Goal: Task Accomplishment & Management: Manage account settings

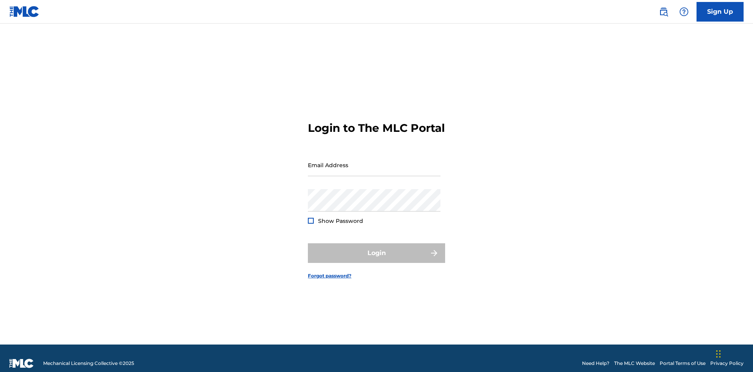
scroll to position [10, 0]
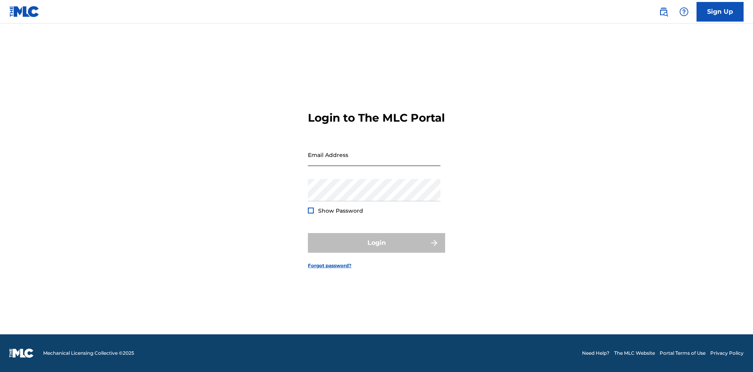
click at [374, 161] on input "Email Address" at bounding box center [374, 154] width 132 height 22
type input "[EMAIL_ADDRESS][DOMAIN_NAME]"
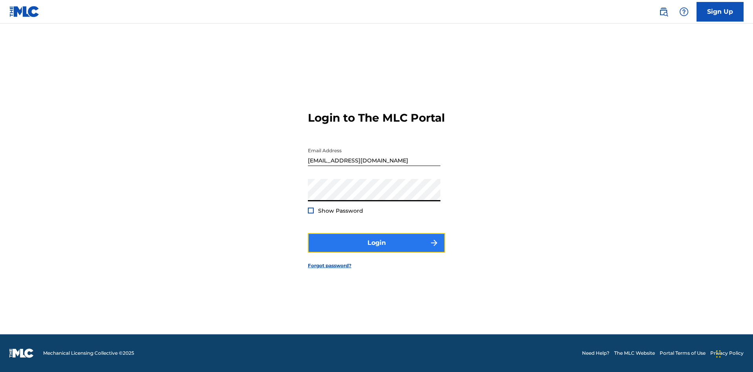
click at [376, 249] on button "Login" at bounding box center [376, 243] width 137 height 20
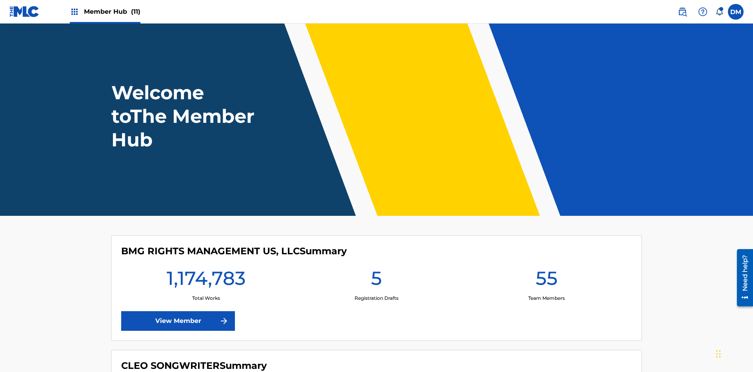
scroll to position [34, 0]
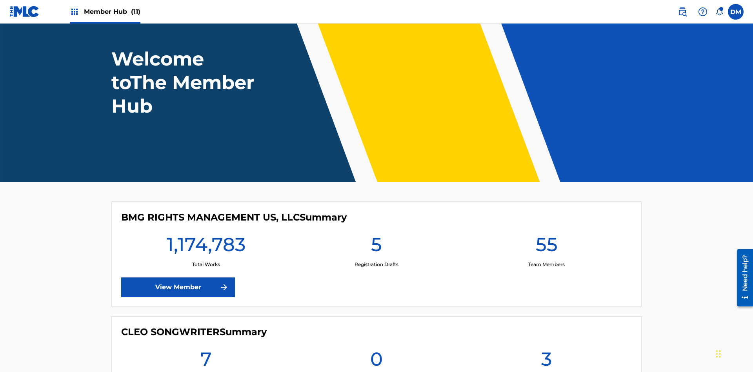
click at [112, 11] on span "Member Hub (11)" at bounding box center [112, 11] width 56 height 9
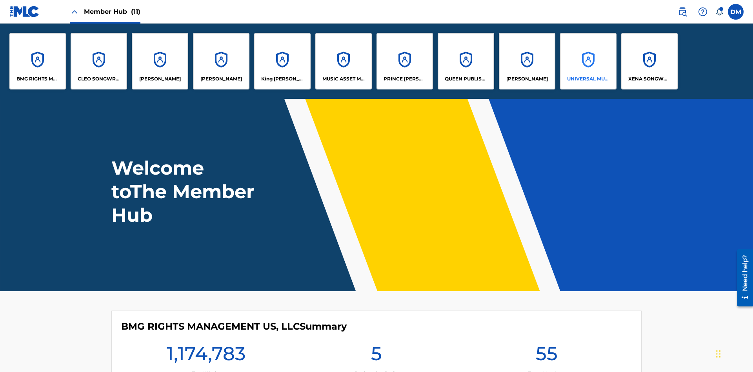
click at [588, 79] on p "UNIVERSAL MUSIC PUB GROUP" at bounding box center [588, 78] width 43 height 7
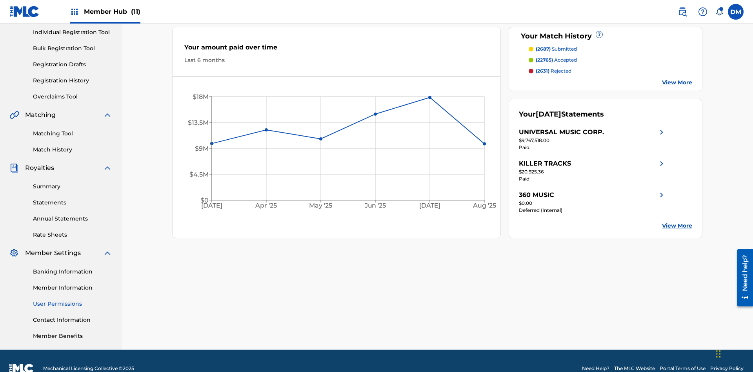
click at [73, 299] on link "User Permissions" at bounding box center [72, 303] width 79 height 8
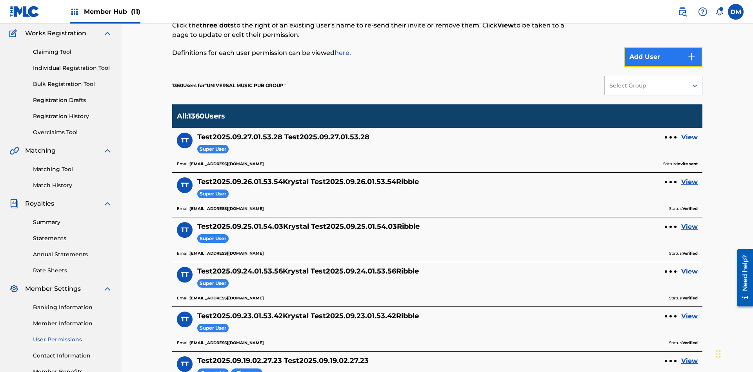
click at [663, 57] on button "Add User" at bounding box center [663, 57] width 78 height 20
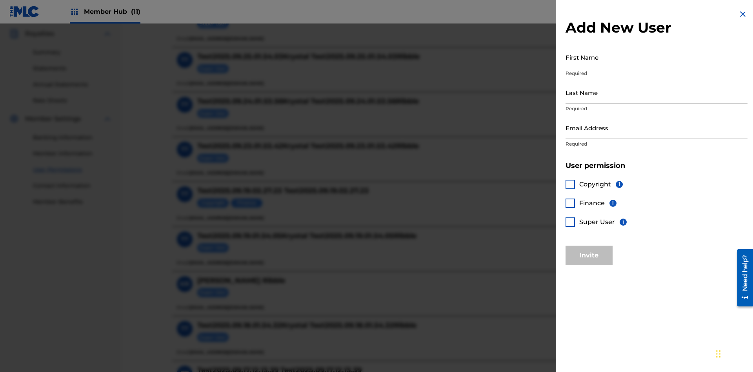
click at [656, 57] on input "First Name" at bounding box center [656, 57] width 182 height 22
type input "Test2025.09.27.01.54.51"
click at [656, 92] on input "Last Name" at bounding box center [656, 92] width 182 height 22
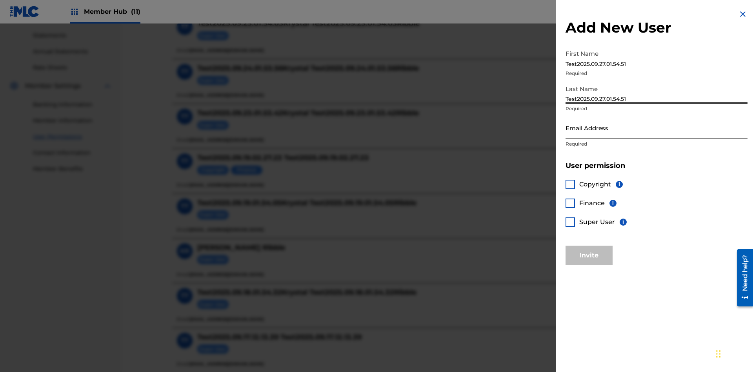
type input "Test2025.09.27.01.54.51"
click at [656, 127] on input "Email Address" at bounding box center [656, 127] width 182 height 22
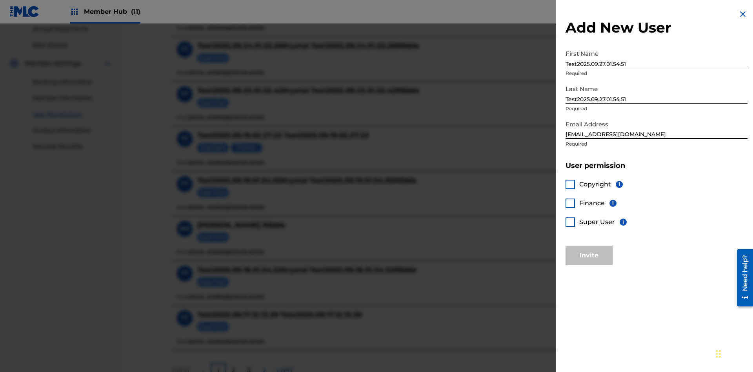
type input "[EMAIL_ADDRESS][DOMAIN_NAME]"
click at [570, 184] on div at bounding box center [569, 184] width 9 height 9
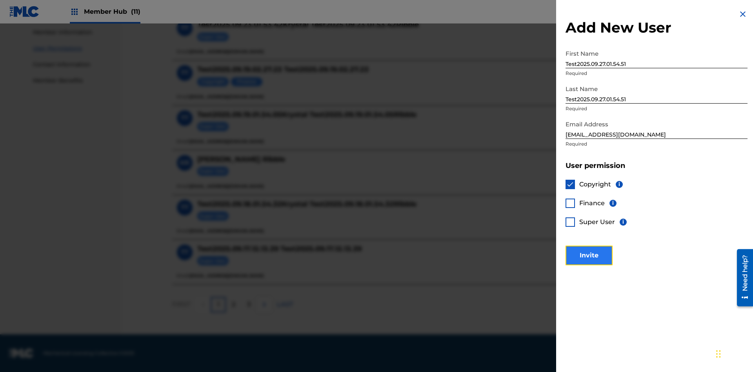
click at [589, 255] on button "Invite" at bounding box center [588, 255] width 47 height 20
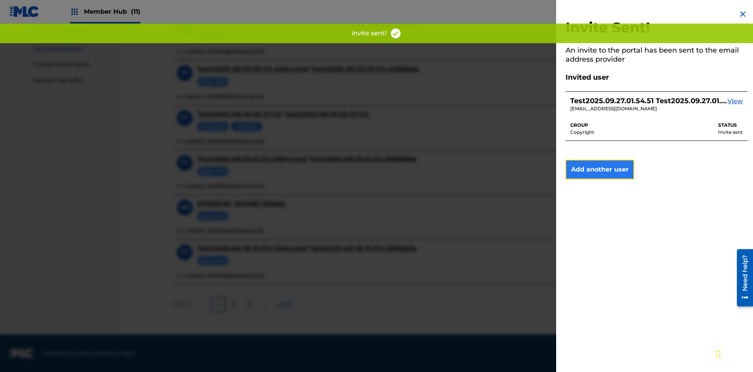
click at [599, 169] on button "Add another user" at bounding box center [599, 170] width 69 height 20
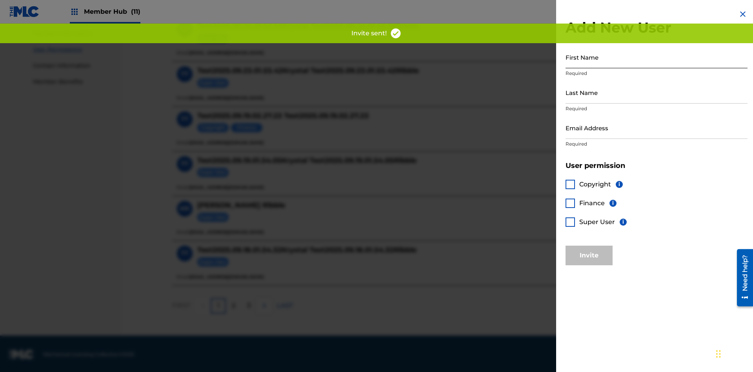
click at [656, 57] on input "First Name" at bounding box center [656, 57] width 182 height 22
type input "Test2025.09.27.01.54.55"
click at [656, 92] on input "Last Name" at bounding box center [656, 92] width 182 height 22
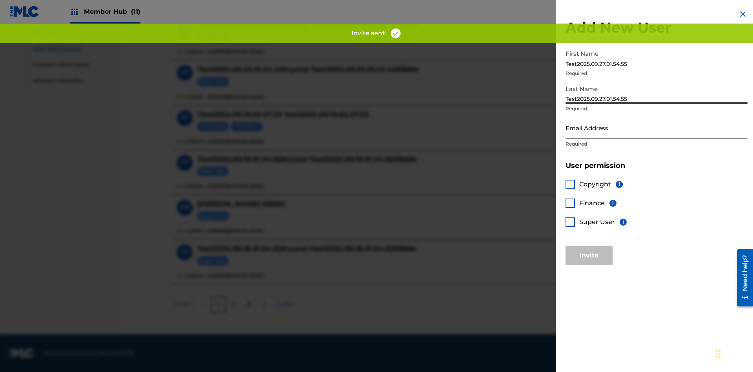
type input "Test2025.09.27.01.54.55"
click at [656, 127] on input "Email Address" at bounding box center [656, 127] width 182 height 22
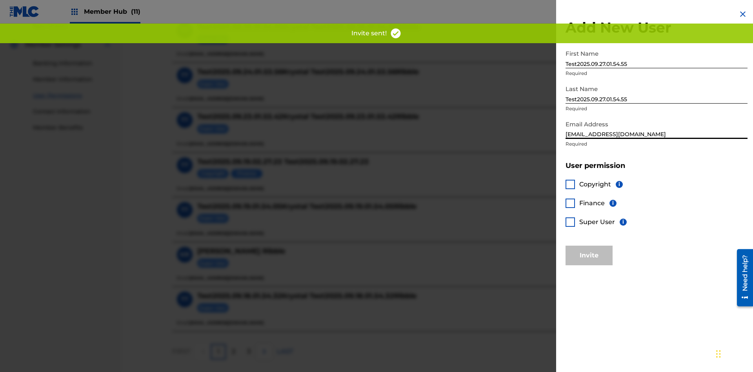
type input "[EMAIL_ADDRESS][DOMAIN_NAME]"
click at [570, 203] on div at bounding box center [569, 202] width 9 height 9
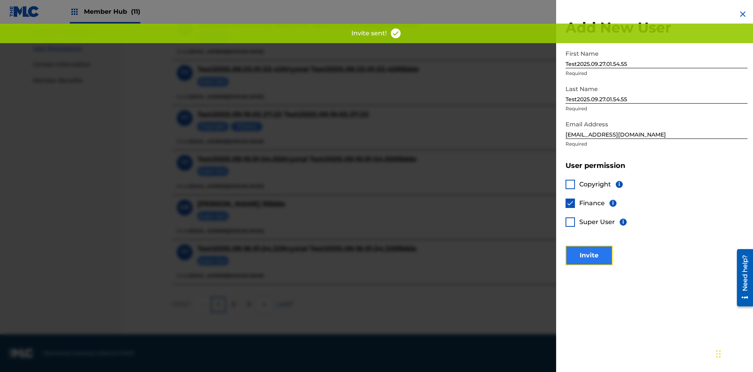
click at [589, 255] on button "Invite" at bounding box center [588, 255] width 47 height 20
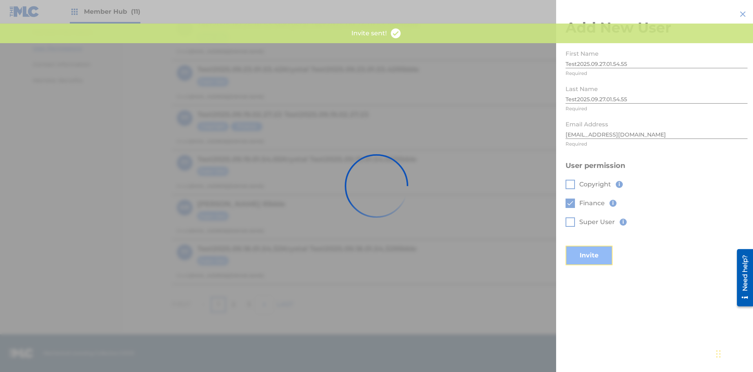
click at [599, 245] on button "Invite" at bounding box center [588, 255] width 47 height 20
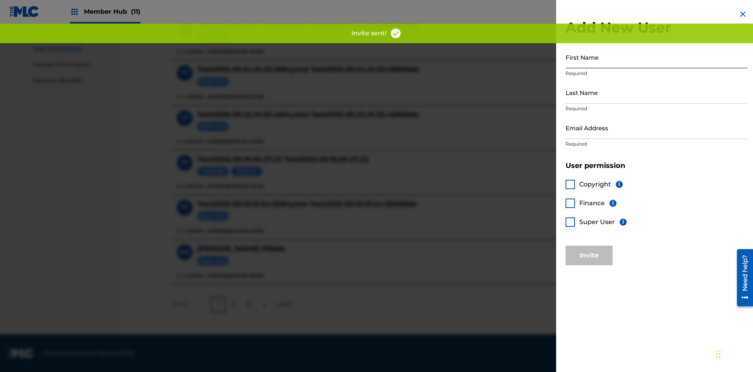
click at [656, 57] on input "First Name" at bounding box center [656, 57] width 182 height 22
type input "Test2025.09.27.01.54.58"
click at [656, 92] on input "Last Name" at bounding box center [656, 92] width 182 height 22
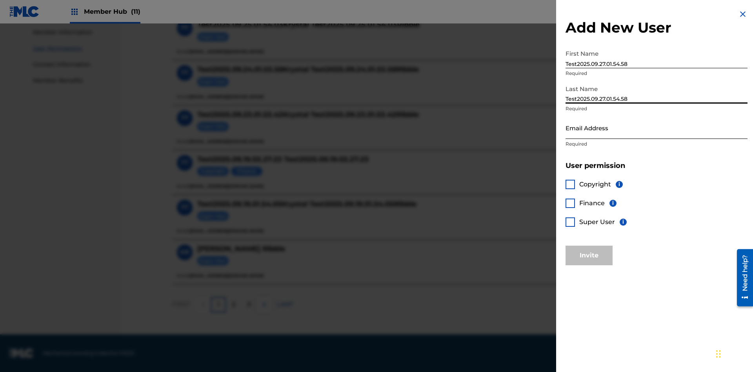
type input "Test2025.09.27.01.54.58"
click at [656, 127] on input "Email Address" at bounding box center [656, 127] width 182 height 22
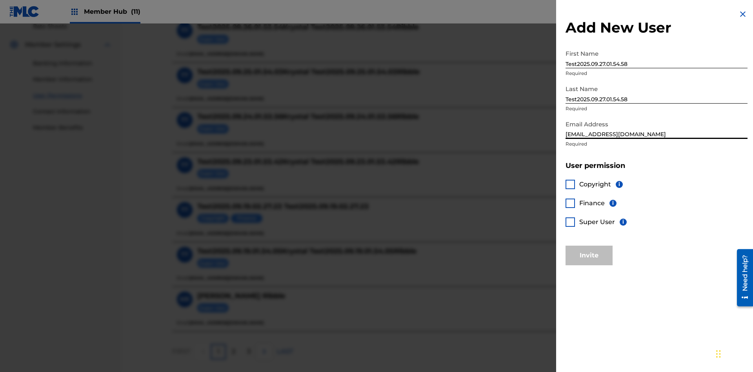
type input "[EMAIL_ADDRESS][DOMAIN_NAME]"
click at [570, 221] on div at bounding box center [569, 221] width 9 height 9
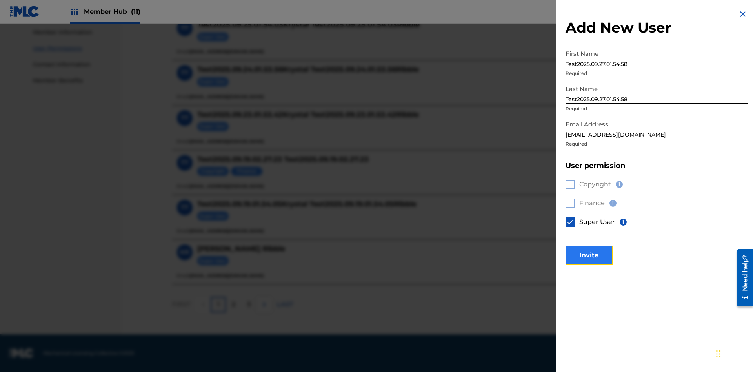
click at [589, 255] on button "Invite" at bounding box center [588, 255] width 47 height 20
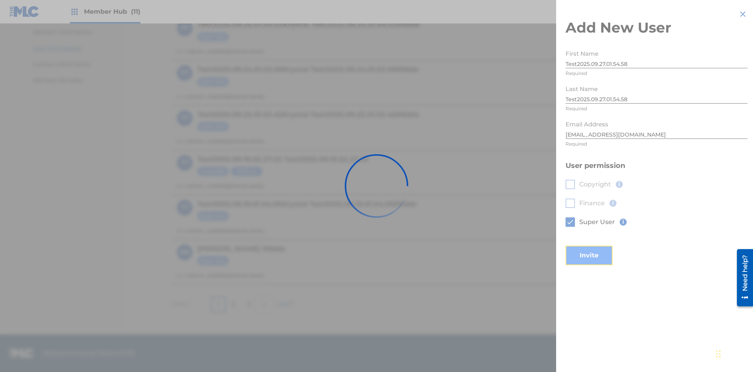
click at [599, 245] on button "Invite" at bounding box center [588, 255] width 47 height 20
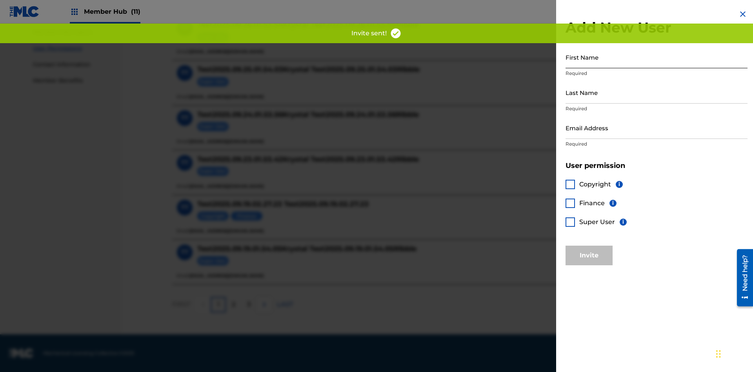
click at [656, 57] on input "First Name" at bounding box center [656, 57] width 182 height 22
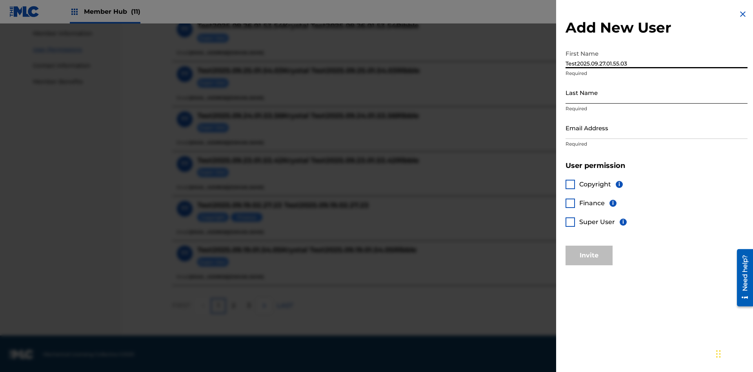
type input "Test2025.09.27.01.55.03"
click at [656, 92] on input "Last Name" at bounding box center [656, 92] width 182 height 22
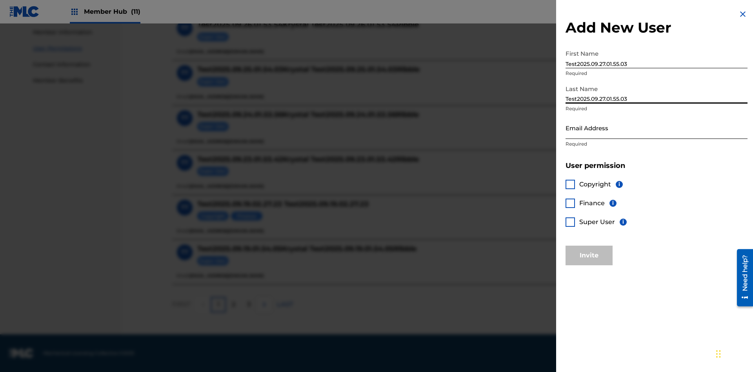
type input "Test2025.09.27.01.55.03"
click at [656, 127] on input "Email Address" at bounding box center [656, 127] width 182 height 22
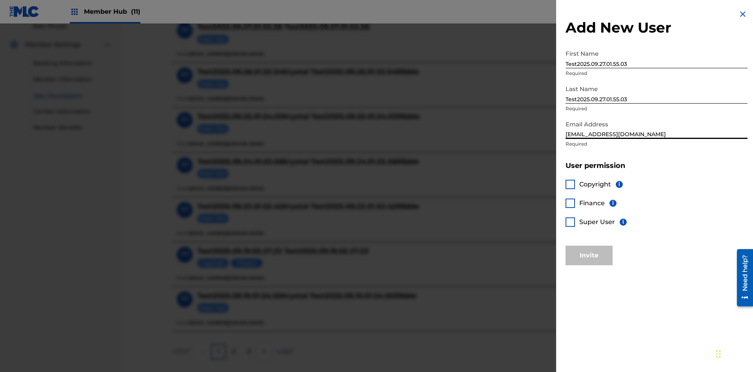
type input "[EMAIL_ADDRESS][DOMAIN_NAME]"
click at [570, 184] on div at bounding box center [569, 184] width 9 height 9
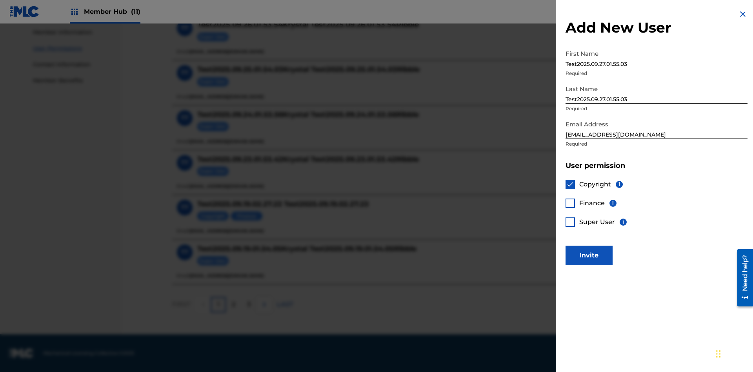
click at [570, 203] on div at bounding box center [569, 202] width 9 height 9
click at [589, 255] on button "Invite" at bounding box center [588, 255] width 47 height 20
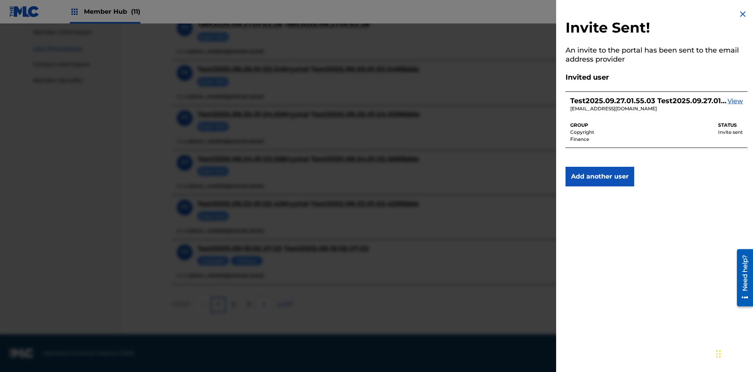
click at [742, 14] on img at bounding box center [742, 13] width 9 height 9
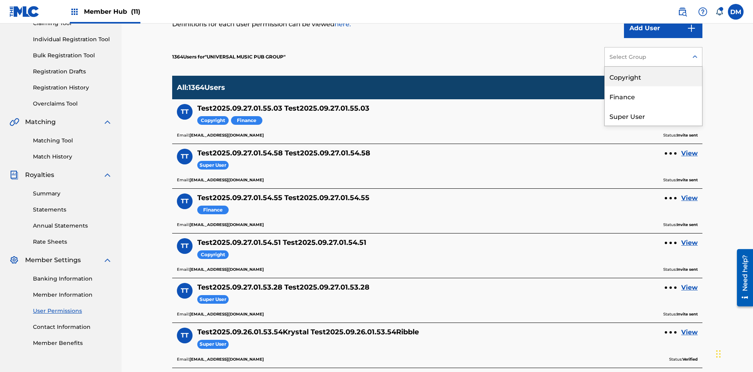
click at [653, 76] on div "Copyright" at bounding box center [652, 77] width 97 height 20
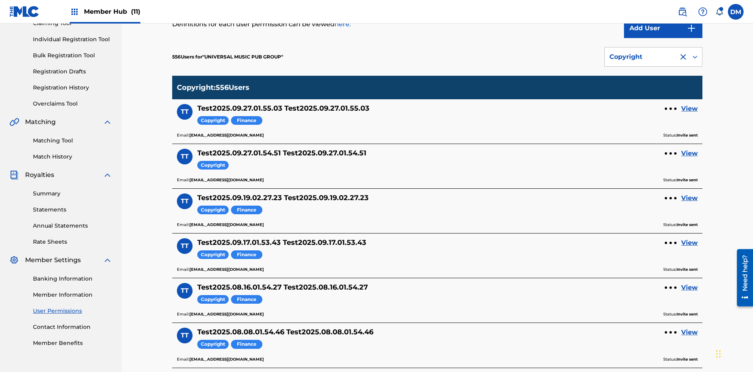
click at [653, 57] on div "Copyright" at bounding box center [641, 56] width 64 height 9
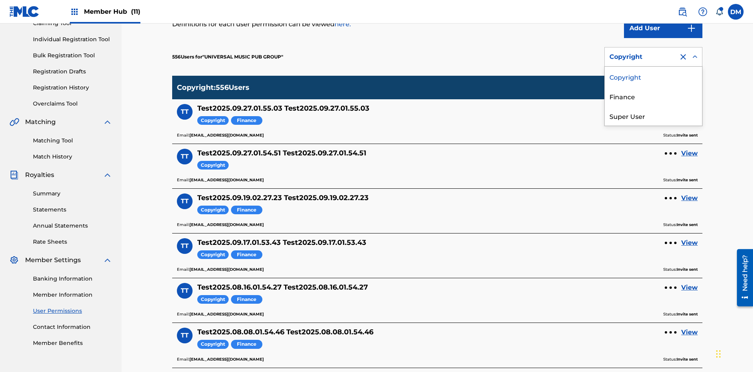
click at [653, 96] on div "Finance" at bounding box center [652, 96] width 97 height 20
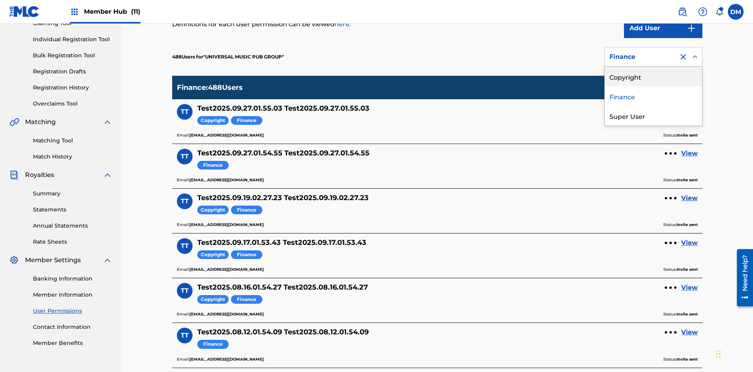
click at [653, 116] on div "Super User" at bounding box center [652, 116] width 97 height 20
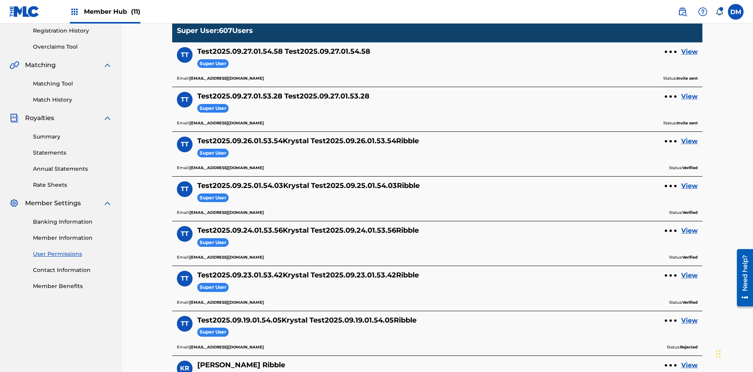
click at [653, 5] on div "Super User" at bounding box center [641, -1] width 64 height 9
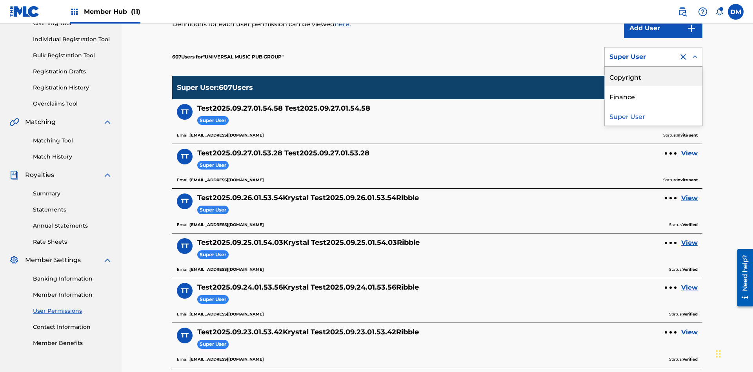
click at [653, 76] on div "Copyright" at bounding box center [652, 77] width 97 height 20
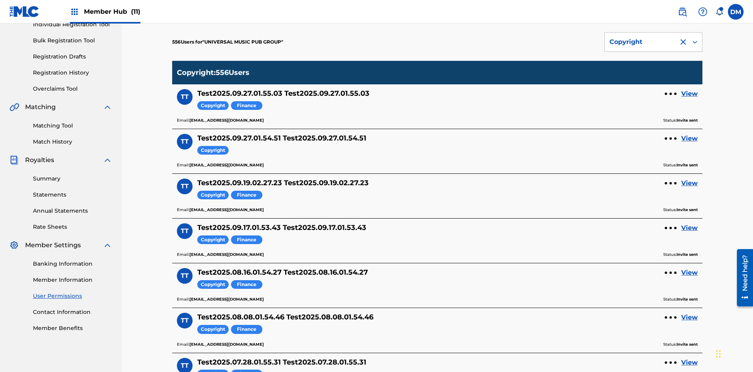
click at [653, 47] on div "Copyright" at bounding box center [641, 41] width 64 height 9
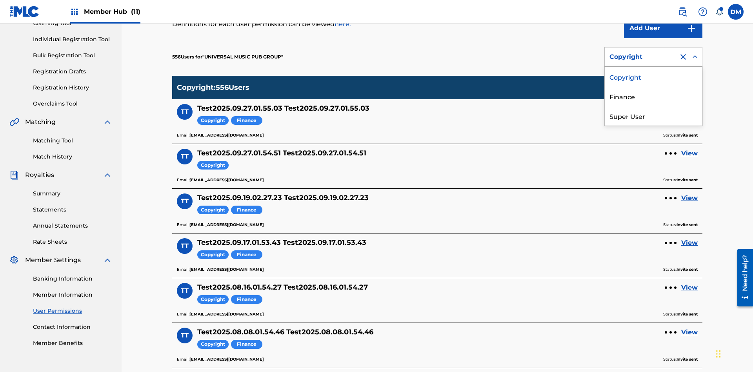
click at [653, 96] on div "Finance" at bounding box center [652, 96] width 97 height 20
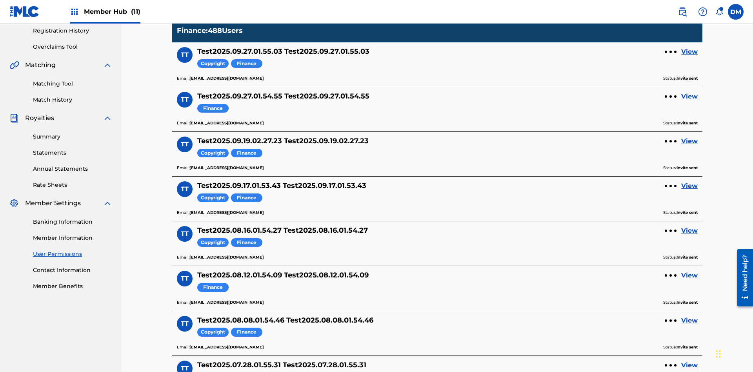
click at [683, 5] on div at bounding box center [682, -1] width 9 height 9
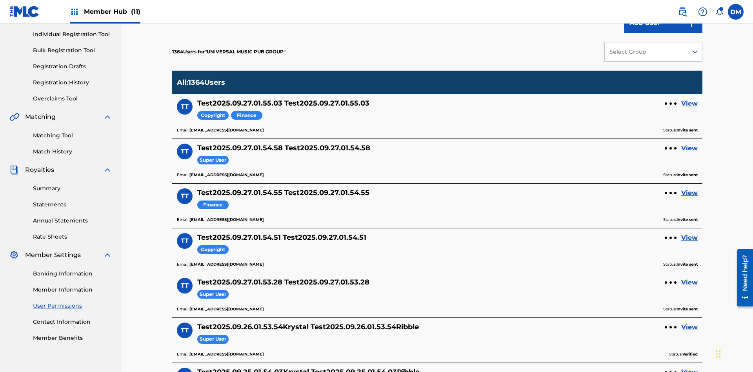
scroll to position [295, 0]
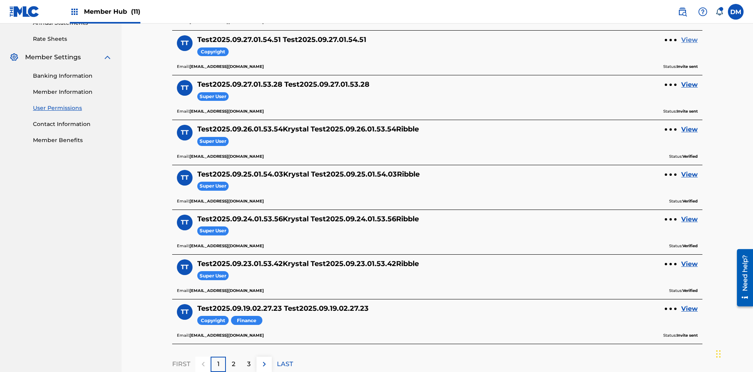
click at [689, 45] on link "View" at bounding box center [689, 39] width 16 height 9
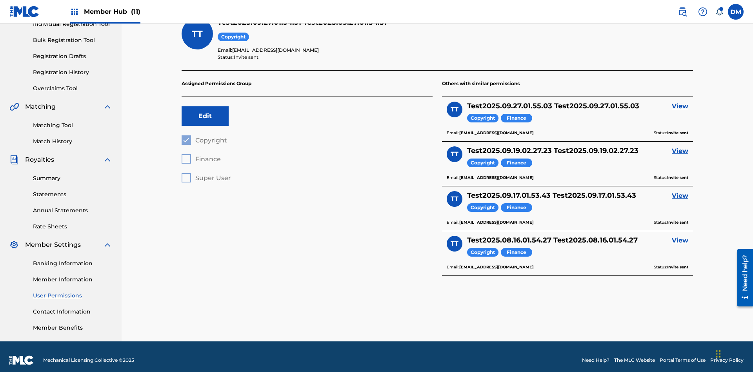
scroll to position [27, 0]
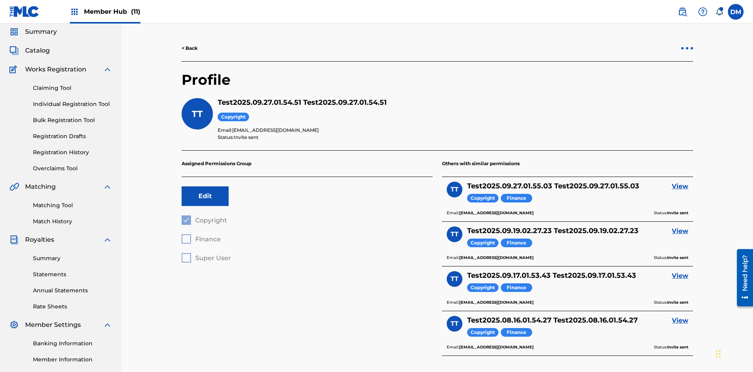
click at [687, 48] on div at bounding box center [687, 48] width 2 height 2
click at [687, 42] on p "Remove User" at bounding box center [686, 32] width 67 height 19
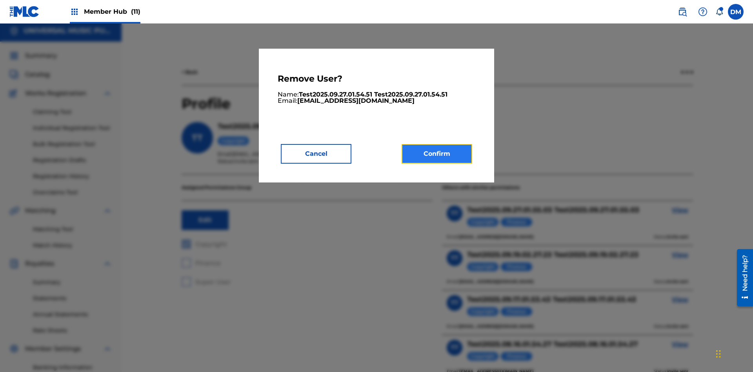
click at [437, 153] on button "Confirm" at bounding box center [436, 154] width 71 height 20
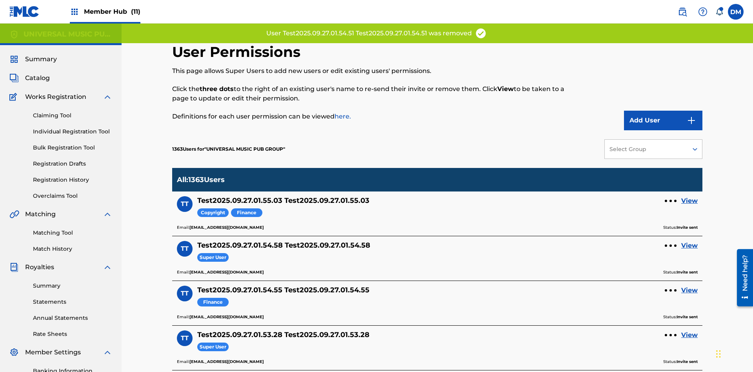
scroll to position [250, 0]
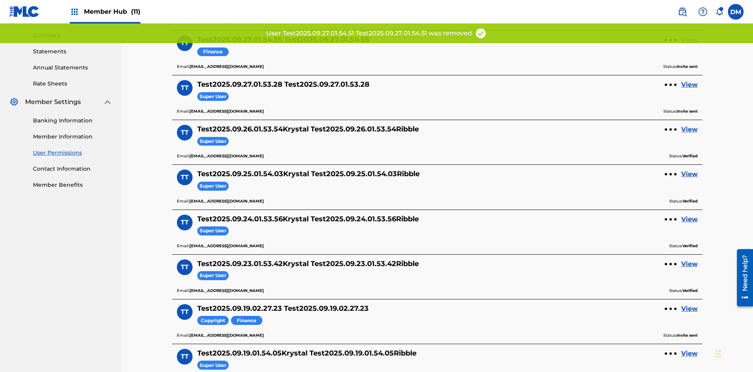
click at [689, 45] on link "View" at bounding box center [689, 39] width 16 height 9
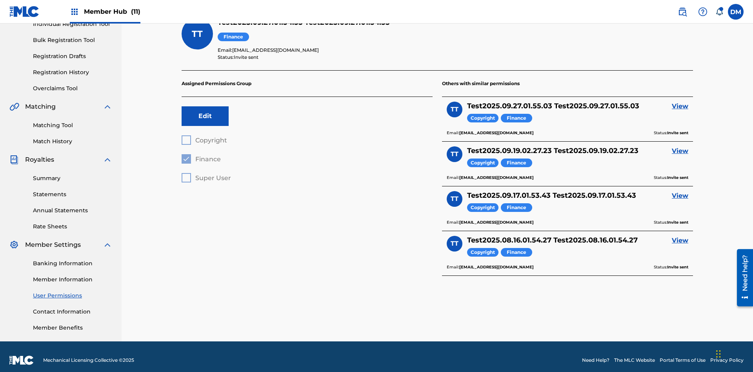
scroll to position [27, 0]
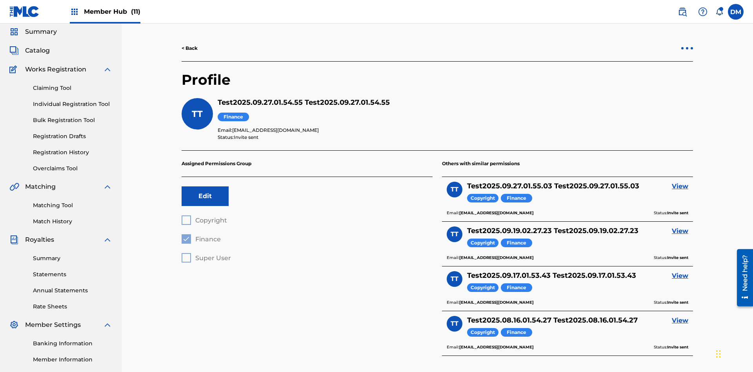
click at [687, 48] on div at bounding box center [687, 48] width 2 height 2
click at [687, 42] on p "Remove User" at bounding box center [686, 32] width 67 height 19
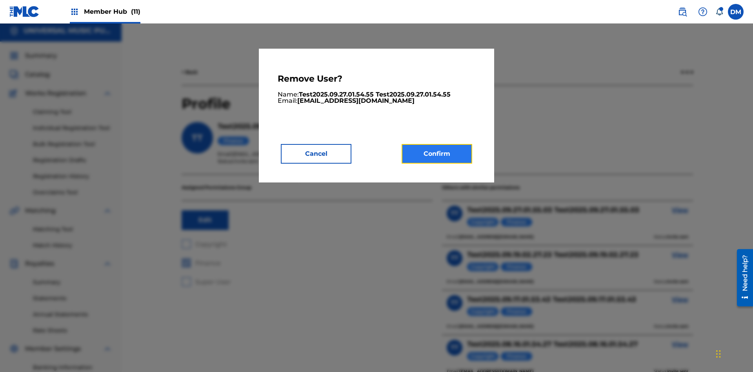
click at [437, 153] on button "Confirm" at bounding box center [436, 154] width 71 height 20
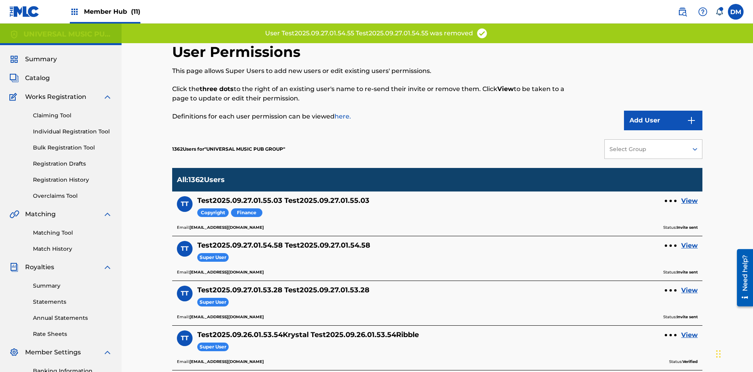
scroll to position [205, 0]
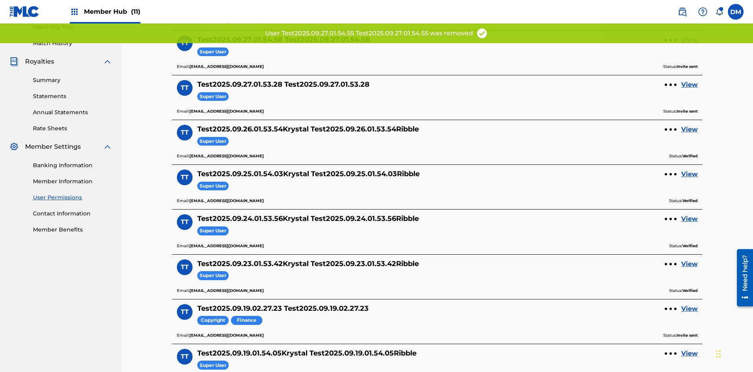
click at [689, 45] on link "View" at bounding box center [689, 39] width 16 height 9
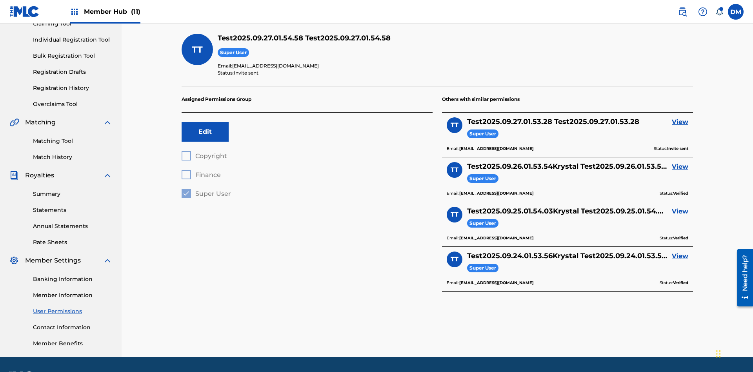
scroll to position [114, 0]
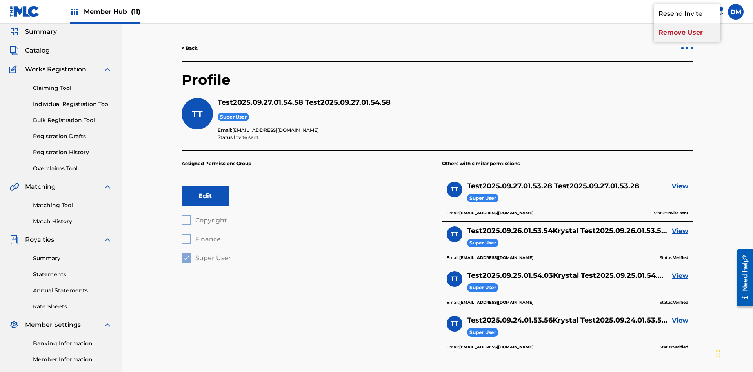
click at [687, 42] on p "Remove User" at bounding box center [686, 32] width 67 height 19
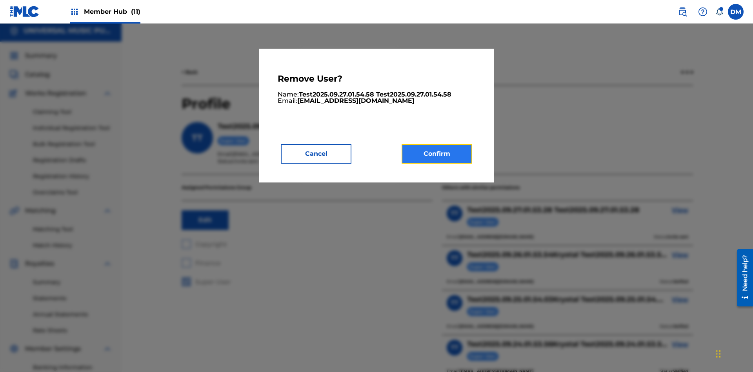
click at [437, 153] on button "Confirm" at bounding box center [436, 154] width 71 height 20
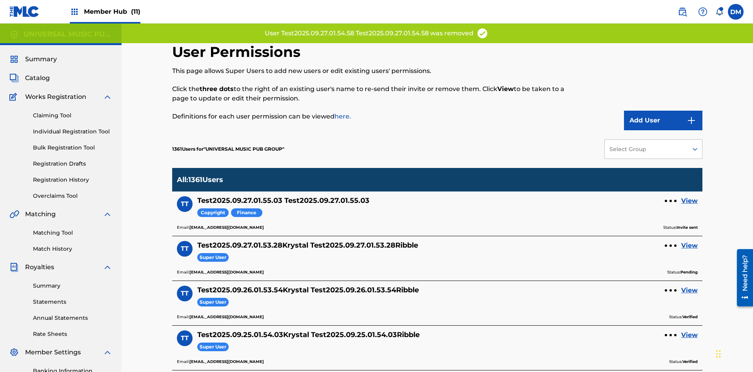
scroll to position [161, 0]
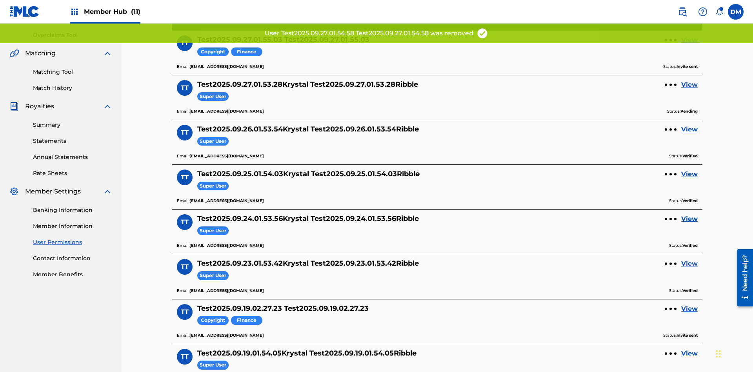
click at [689, 45] on link "View" at bounding box center [689, 39] width 16 height 9
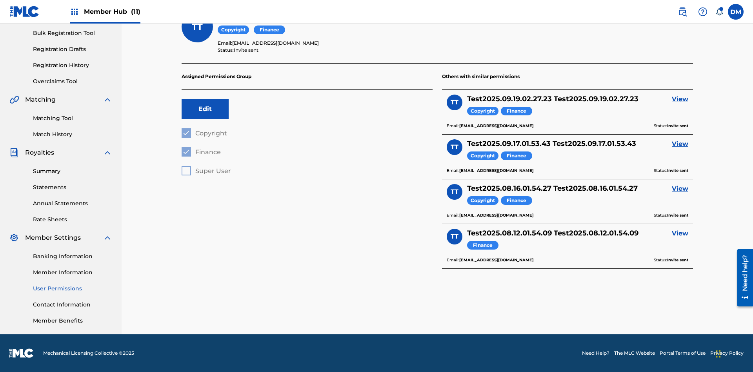
scroll to position [107, 0]
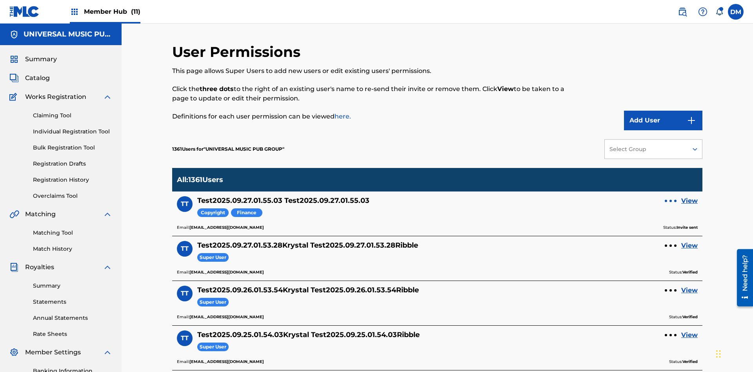
click at [670, 200] on div at bounding box center [670, 201] width 2 height 2
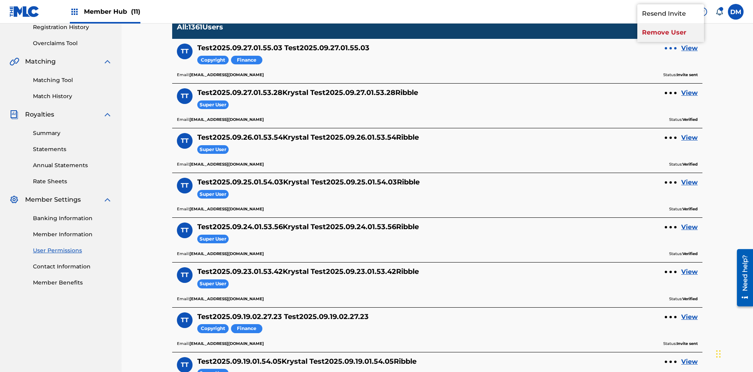
click at [670, 42] on p "Remove User" at bounding box center [670, 32] width 67 height 19
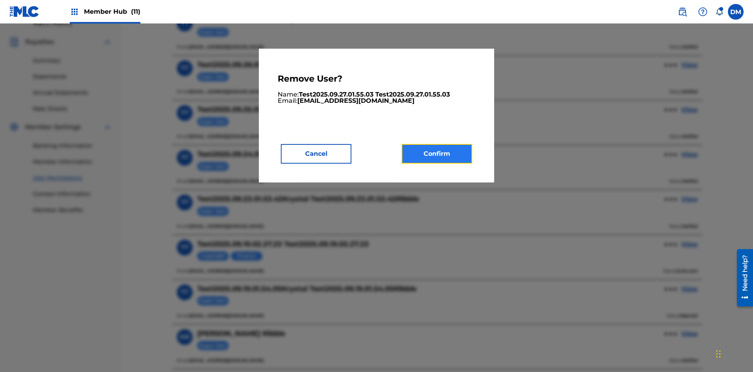
click at [437, 153] on button "Confirm" at bounding box center [436, 154] width 71 height 20
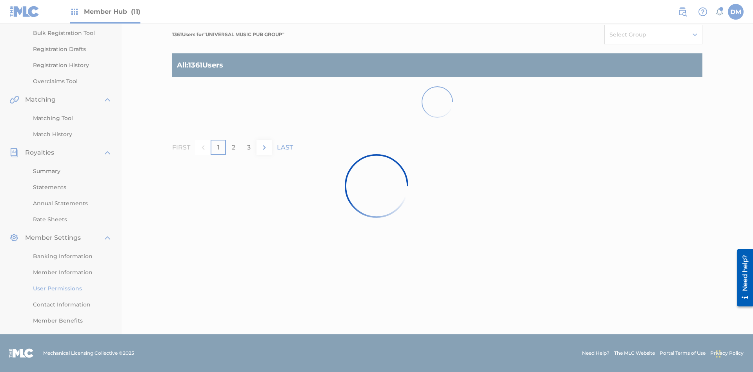
scroll to position [114, 0]
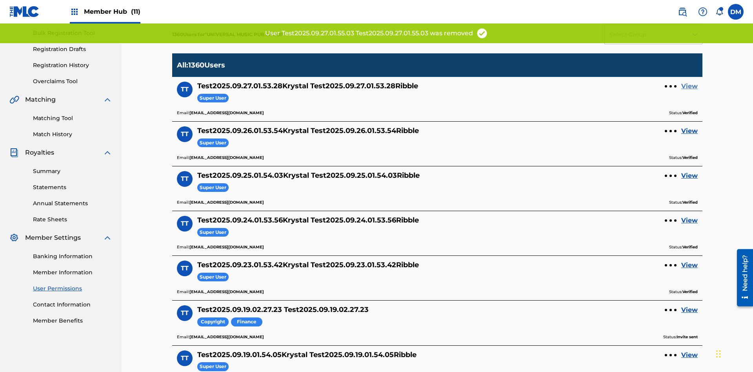
click at [689, 82] on link "View" at bounding box center [689, 86] width 16 height 9
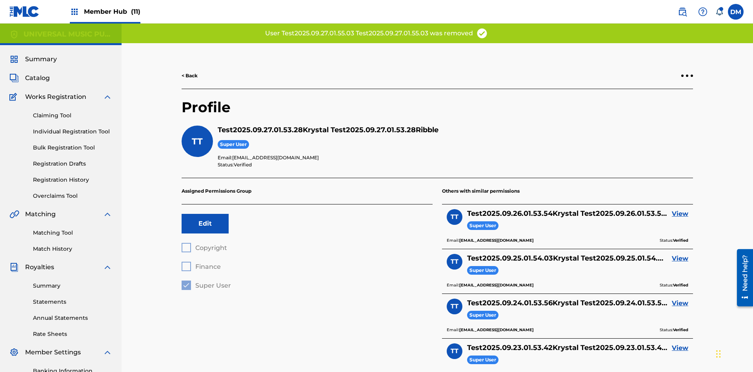
scroll to position [114, 0]
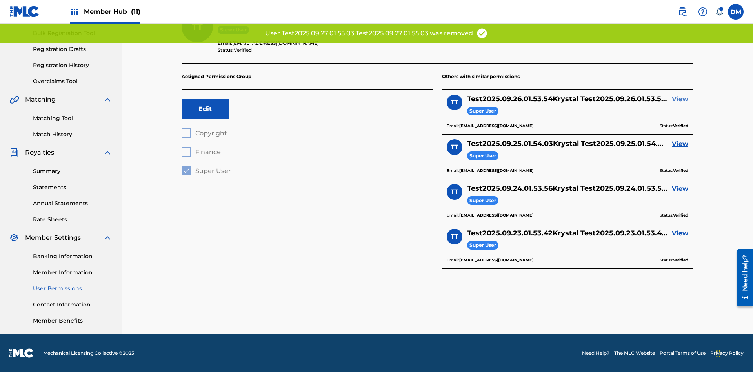
click at [680, 99] on link "View" at bounding box center [679, 98] width 16 height 9
